Goal: Transaction & Acquisition: Purchase product/service

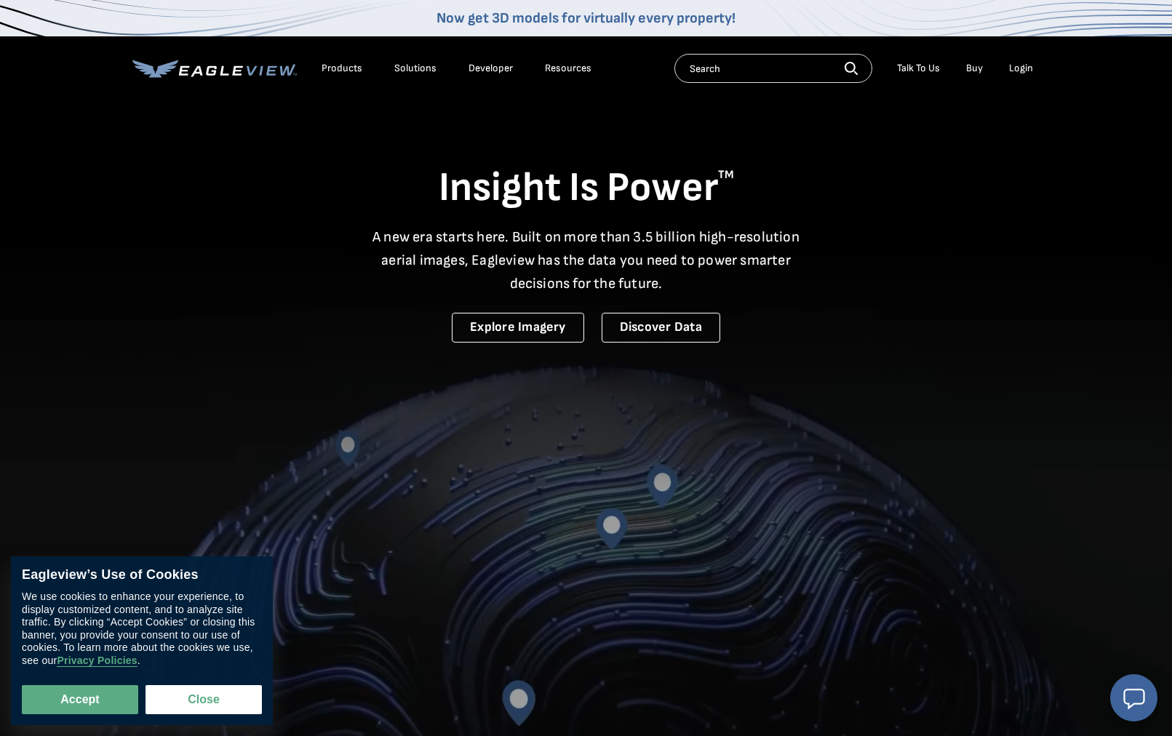
click at [1017, 68] on div "Login" at bounding box center [1021, 68] width 24 height 13
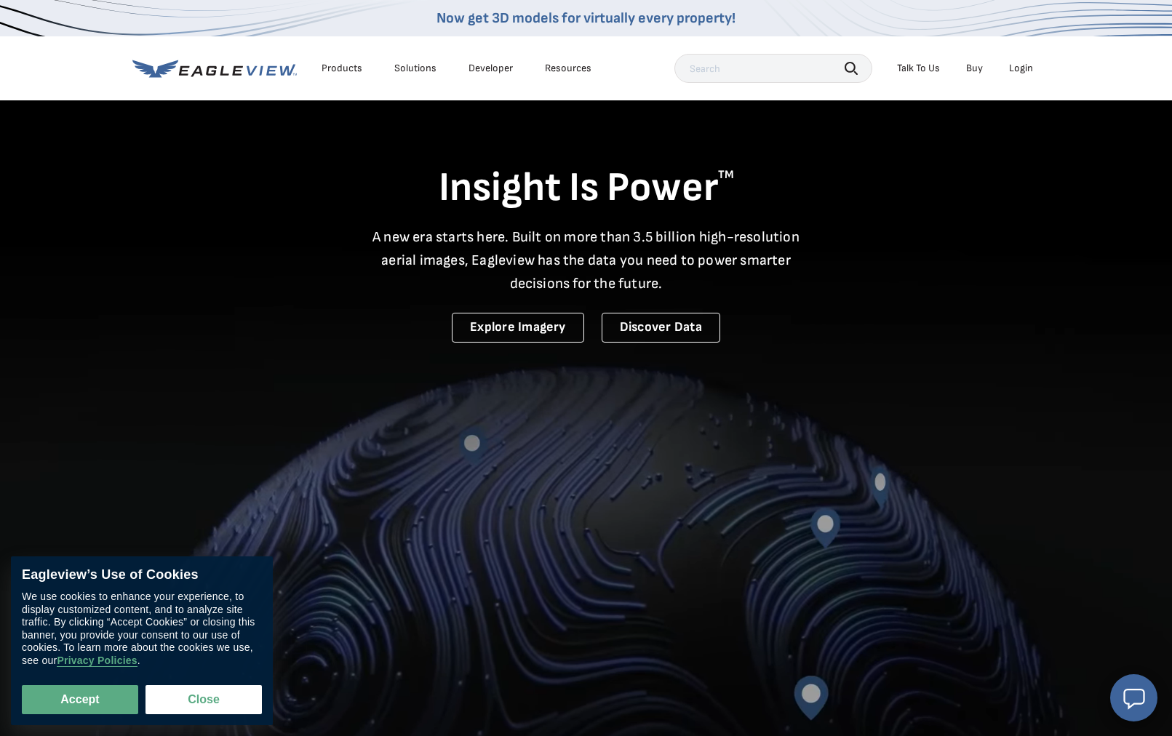
click at [1017, 67] on div "Login" at bounding box center [1021, 68] width 24 height 13
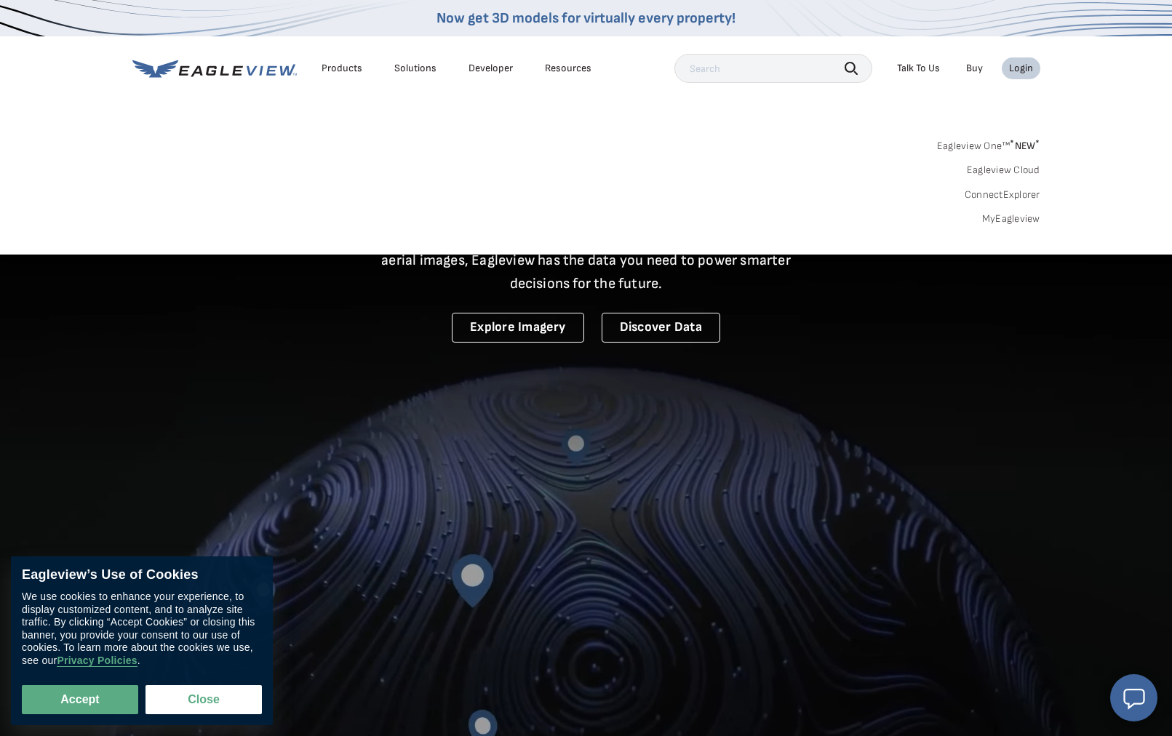
click at [1008, 217] on link "MyEagleview" at bounding box center [1011, 218] width 58 height 13
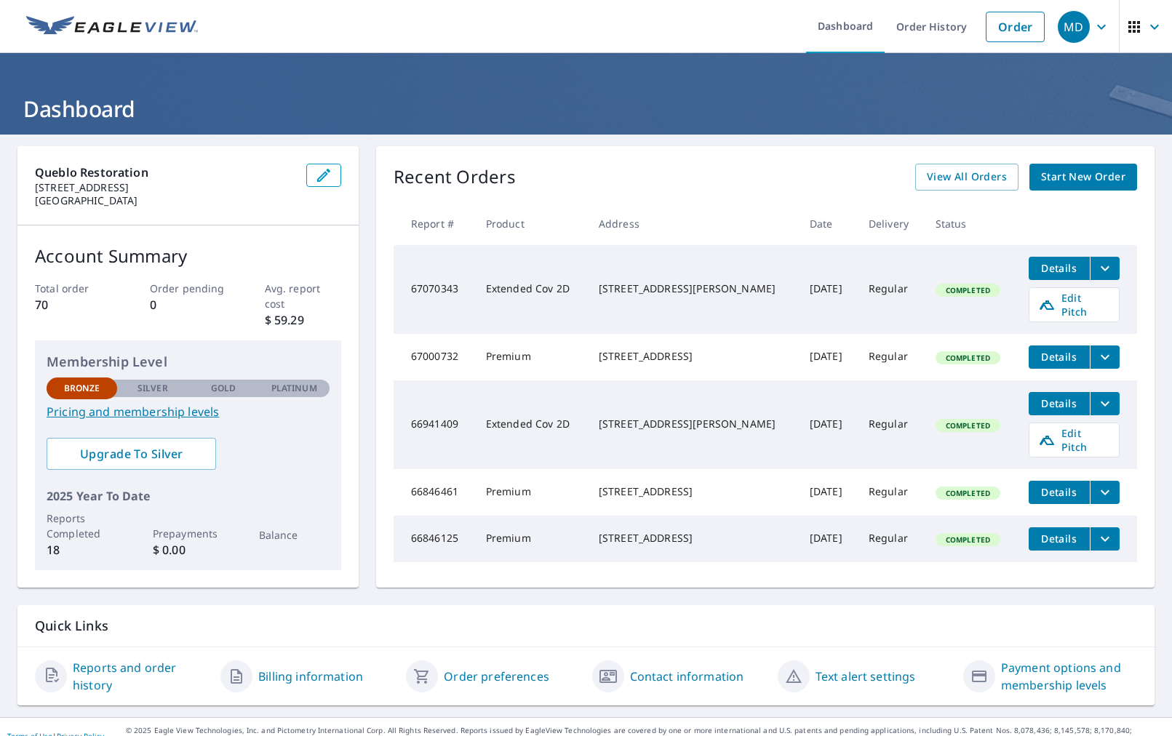
click at [1113, 180] on span "Start New Order" at bounding box center [1083, 177] width 84 height 18
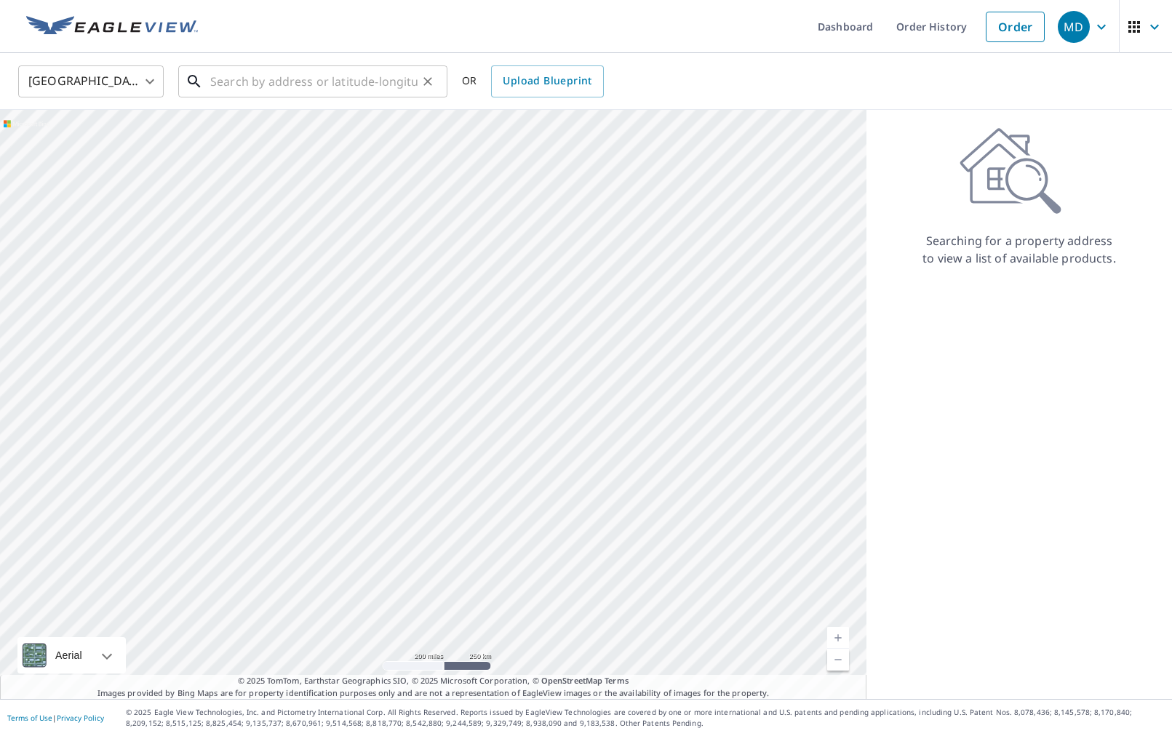
click at [229, 81] on input "text" at bounding box center [313, 81] width 207 height 41
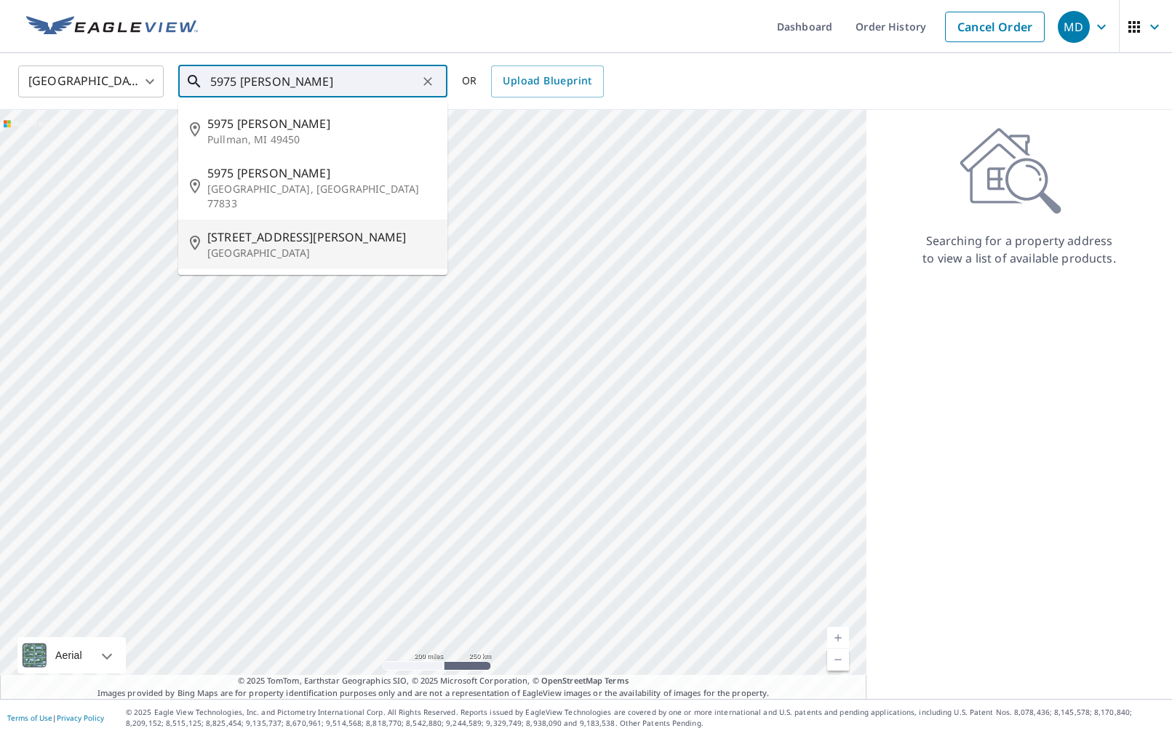
click at [273, 246] on p "[GEOGRAPHIC_DATA]" at bounding box center [321, 253] width 228 height 15
type input "[STREET_ADDRESS][PERSON_NAME]"
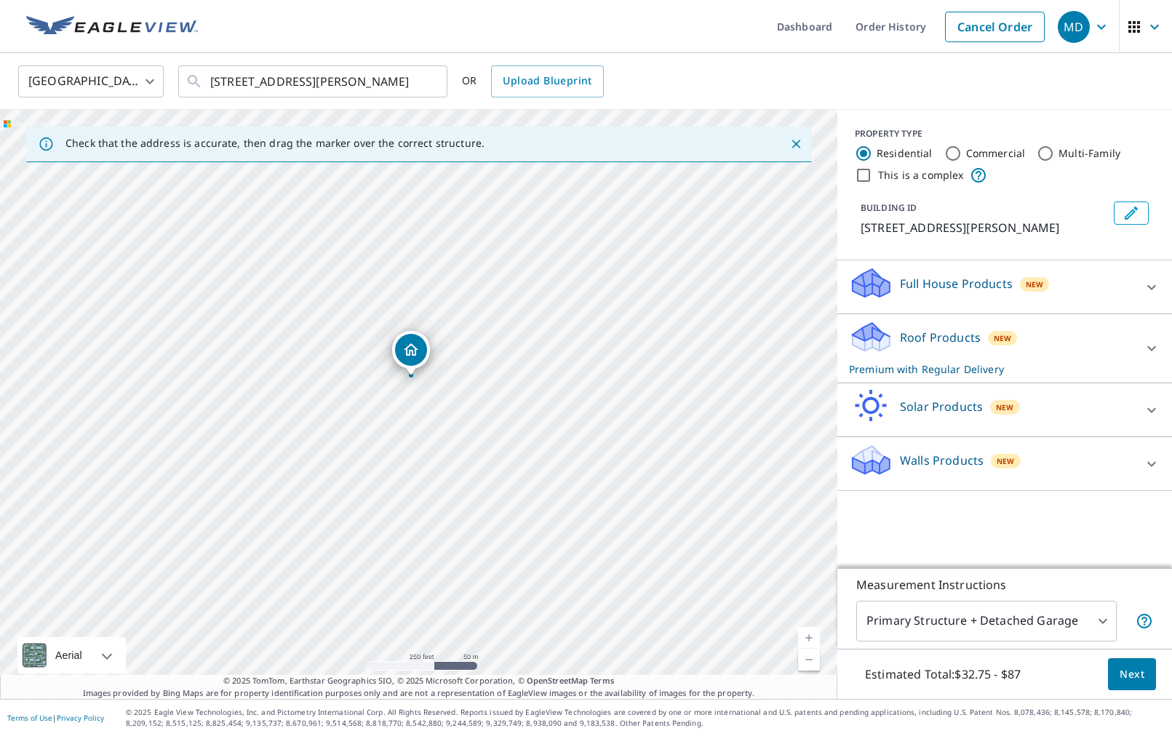
drag, startPoint x: 325, startPoint y: 341, endPoint x: 275, endPoint y: 280, distance: 79.1
click at [275, 280] on div "[STREET_ADDRESS][PERSON_NAME]" at bounding box center [418, 404] width 837 height 589
click at [1154, 357] on icon at bounding box center [1151, 348] width 17 height 17
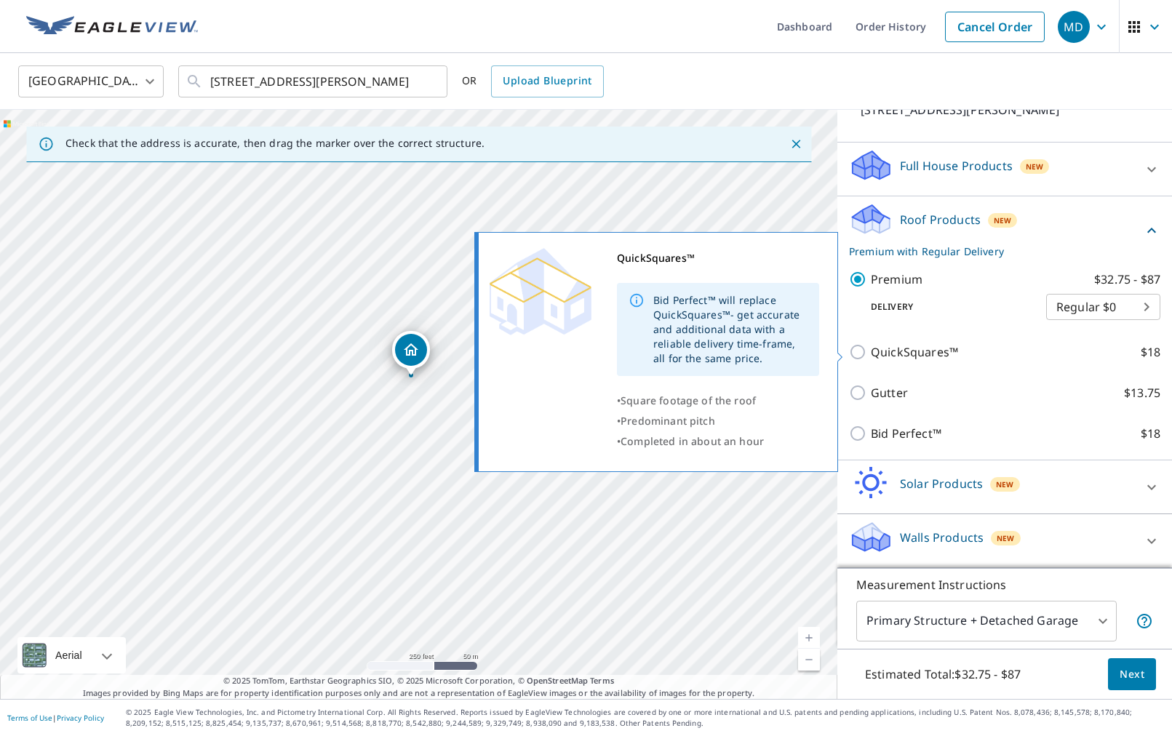
scroll to position [135, 0]
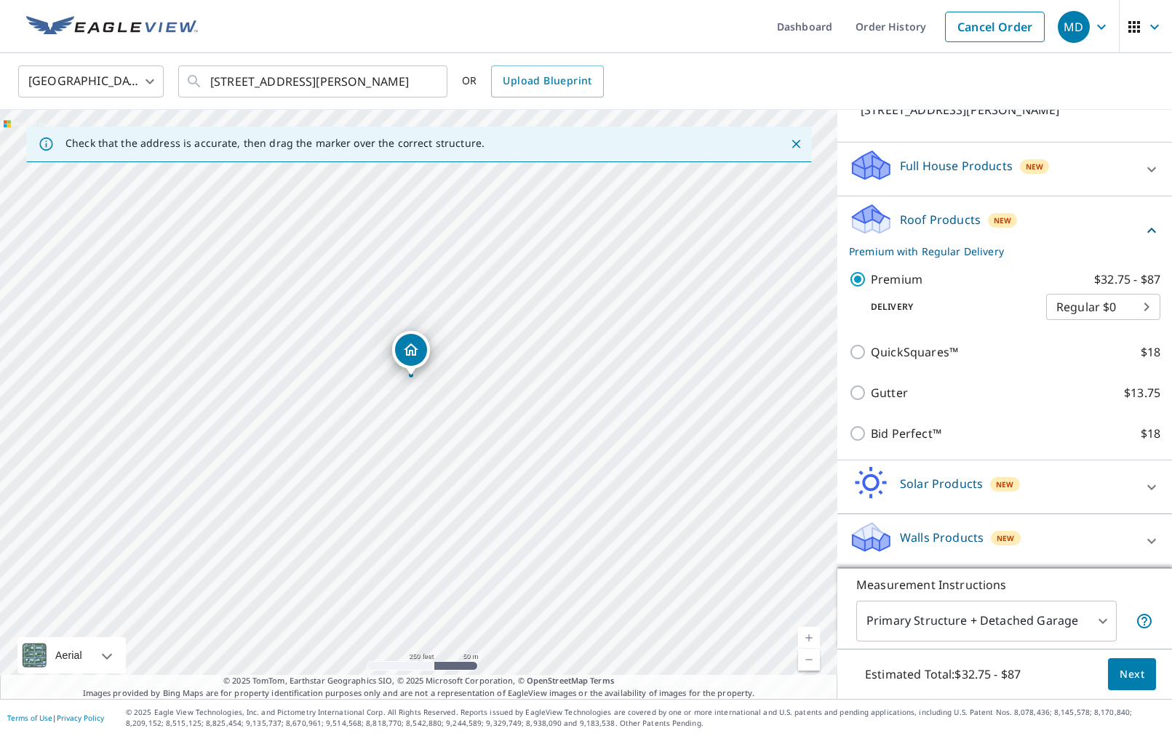
click at [1147, 538] on icon at bounding box center [1151, 540] width 17 height 17
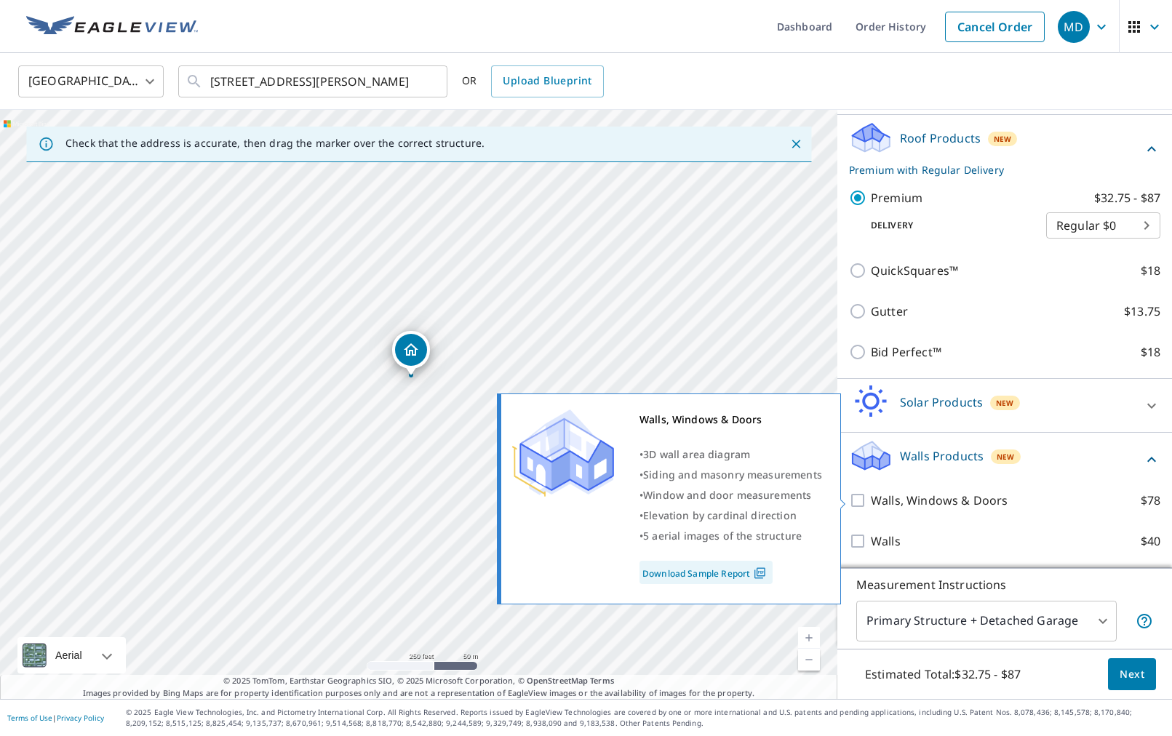
scroll to position [217, 0]
click at [856, 499] on input "Walls, Windows & Doors $78" at bounding box center [860, 500] width 22 height 17
checkbox input "true"
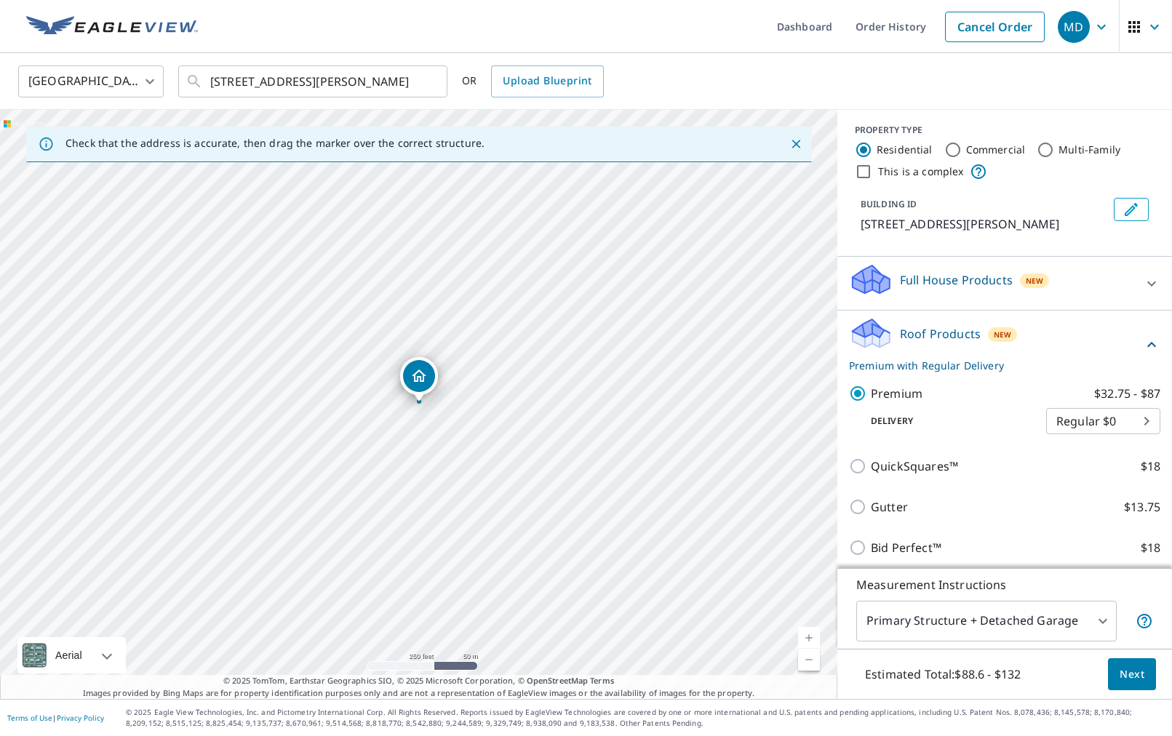
scroll to position [1, 0]
click at [1155, 295] on icon at bounding box center [1151, 286] width 17 height 17
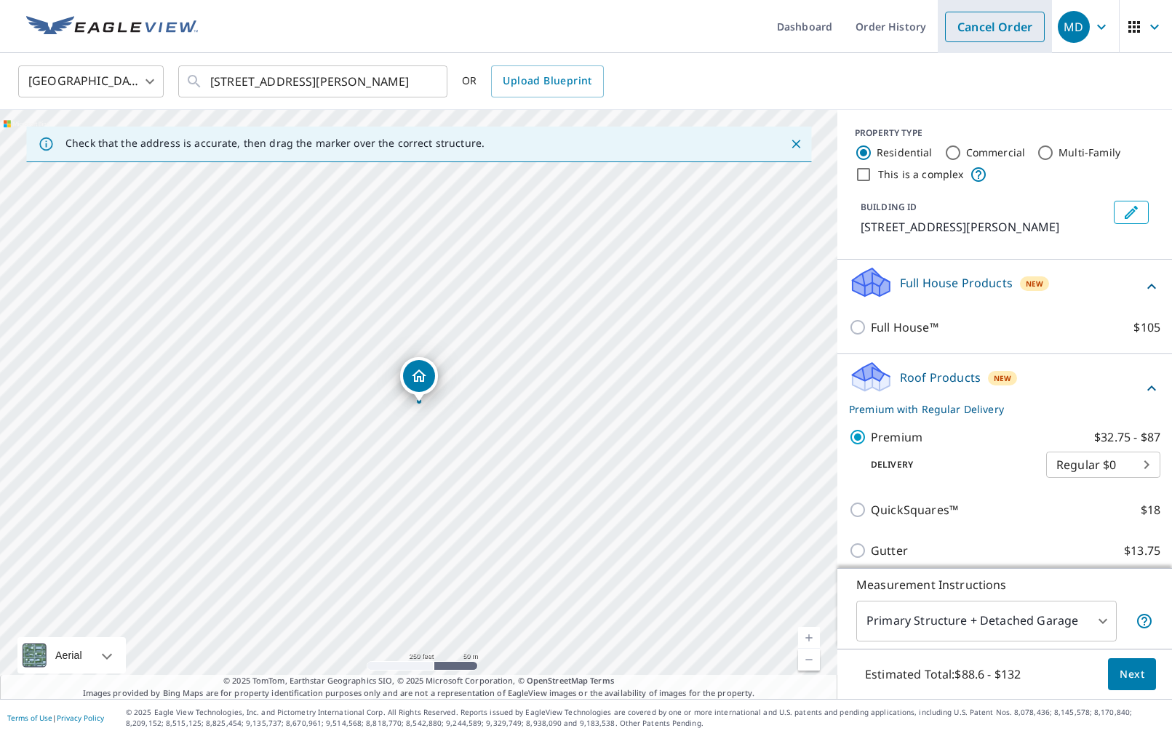
click at [981, 34] on link "Cancel Order" at bounding box center [995, 27] width 100 height 31
